Goal: Obtain resource: Obtain resource

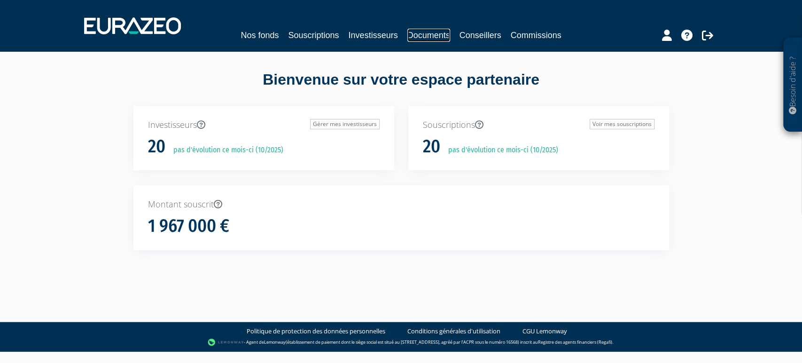
click at [428, 33] on link "Documents" at bounding box center [428, 35] width 43 height 13
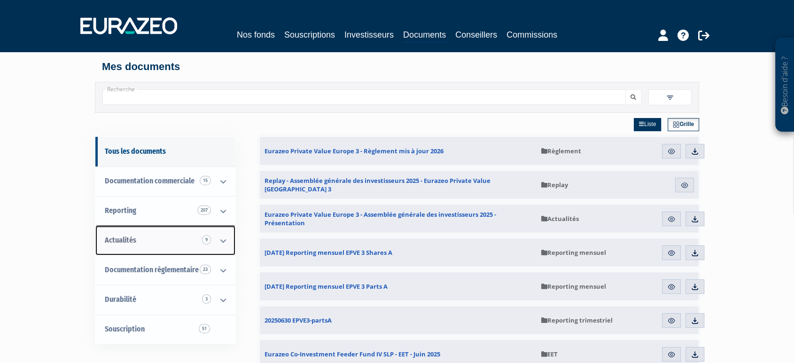
click at [218, 237] on icon at bounding box center [223, 240] width 24 height 29
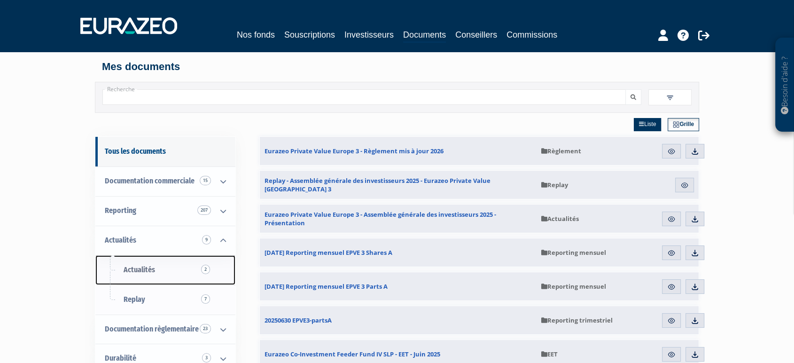
click at [148, 272] on span "Actualités 2" at bounding box center [139, 269] width 31 height 9
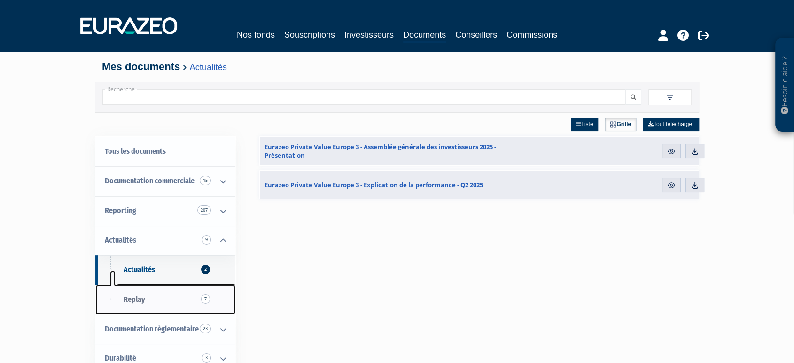
click at [141, 299] on span "Replay 7" at bounding box center [135, 299] width 22 height 9
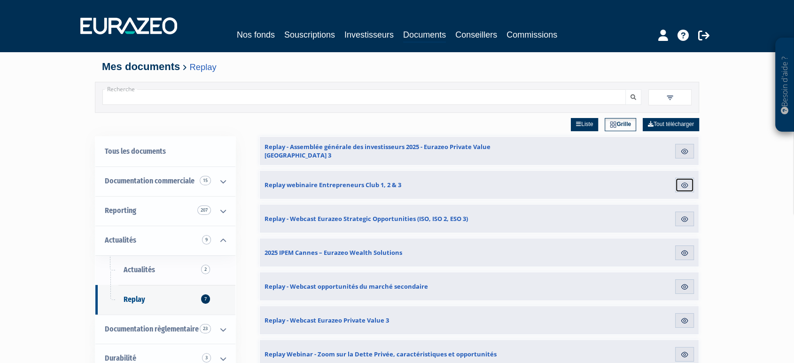
click at [683, 183] on img at bounding box center [684, 185] width 8 height 8
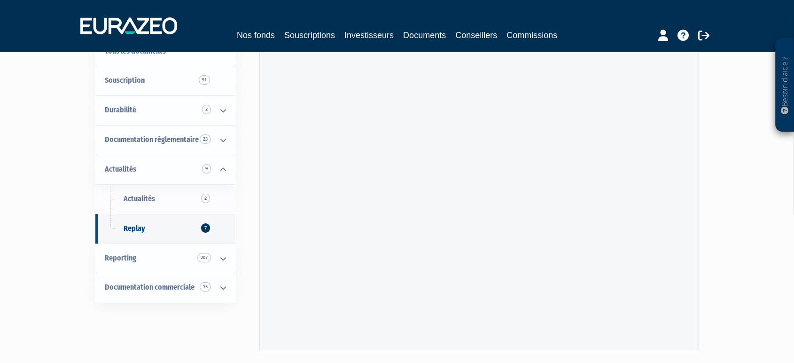
scroll to position [48, 0]
